Goal: Navigation & Orientation: Find specific page/section

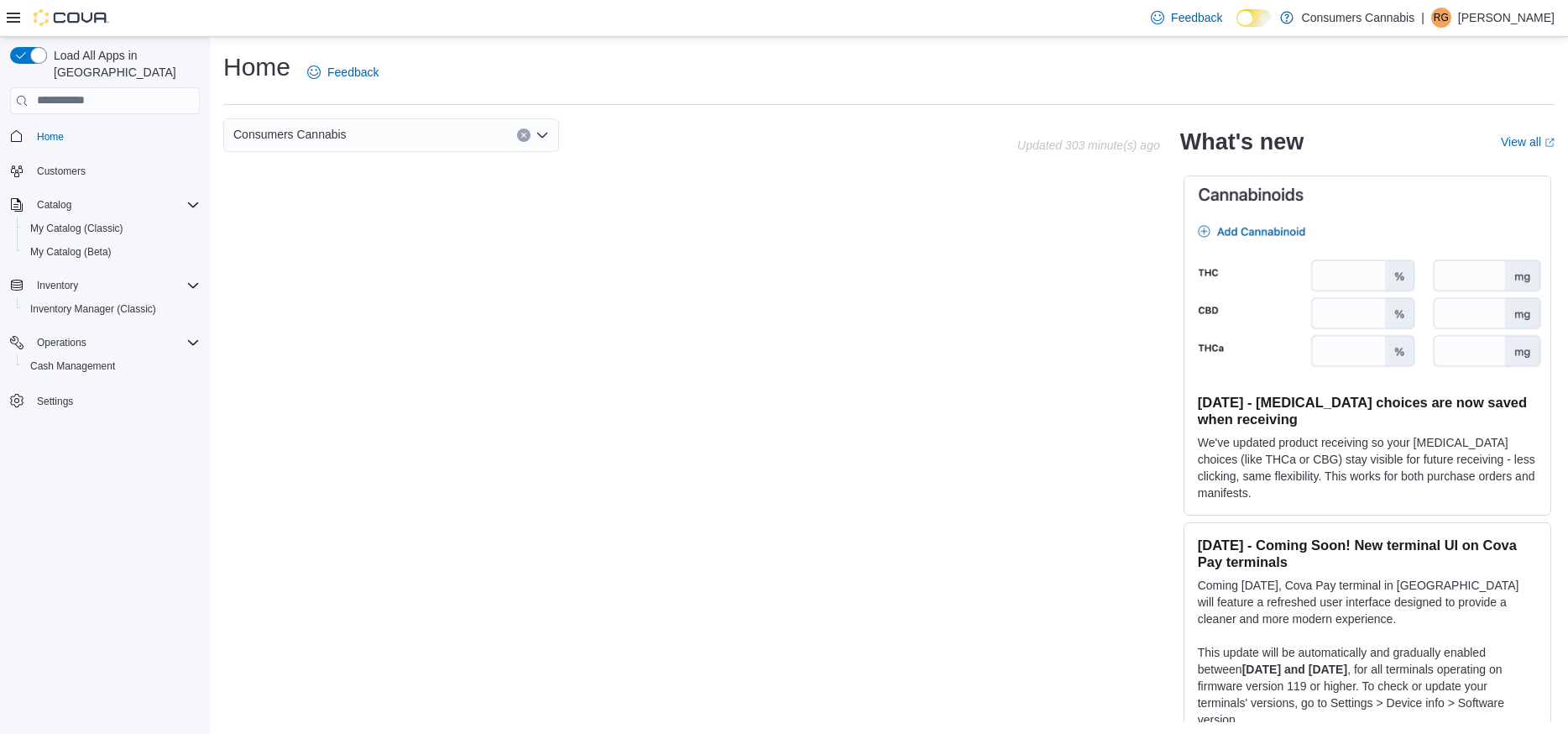
click at [1484, 23] on p "[PERSON_NAME]" at bounding box center [1506, 17] width 96 height 20
click at [1465, 157] on span "Sign Out" at bounding box center [1446, 162] width 45 height 17
